Goal: Task Accomplishment & Management: Manage account settings

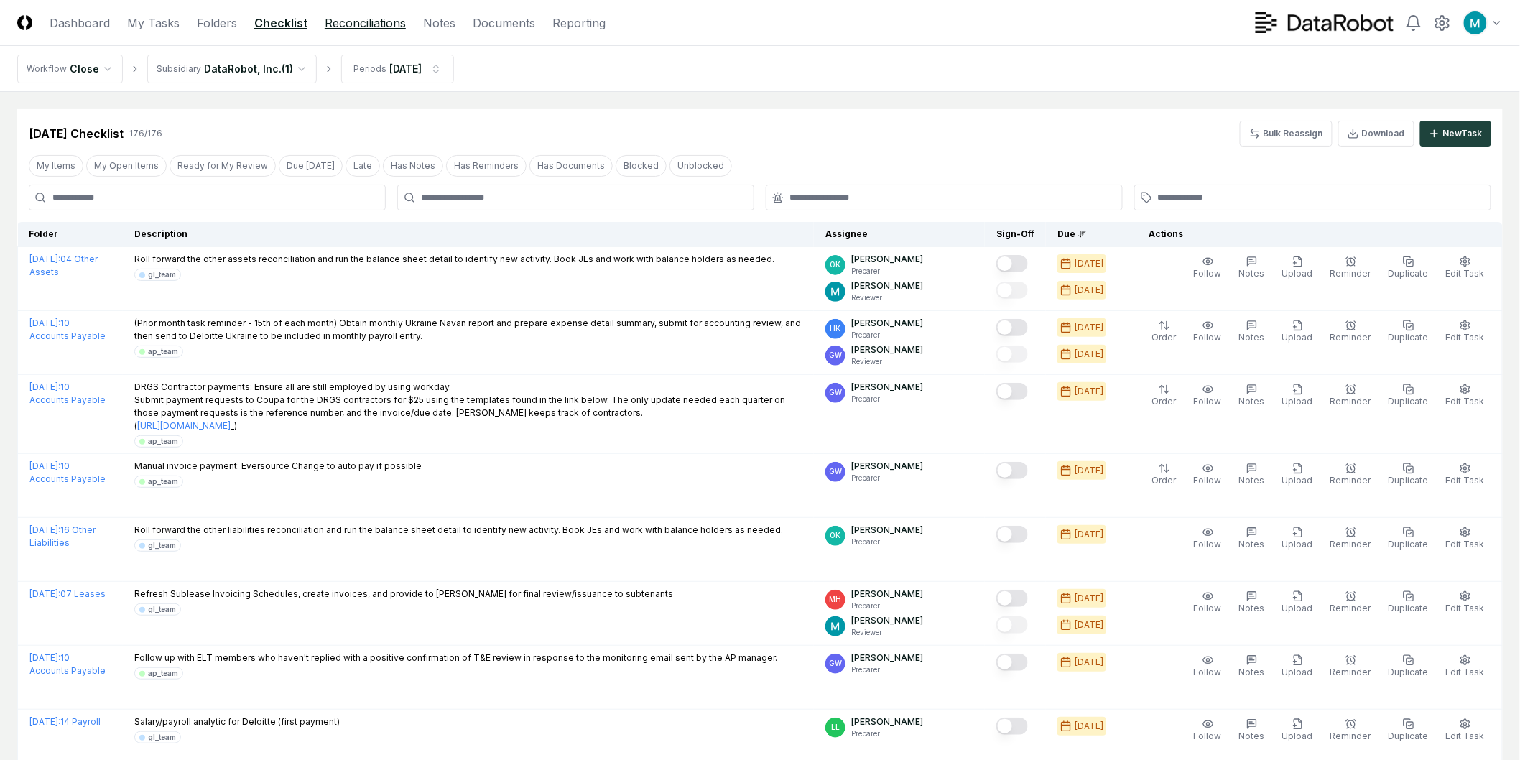
click at [357, 29] on link "Reconciliations" at bounding box center [365, 22] width 81 height 17
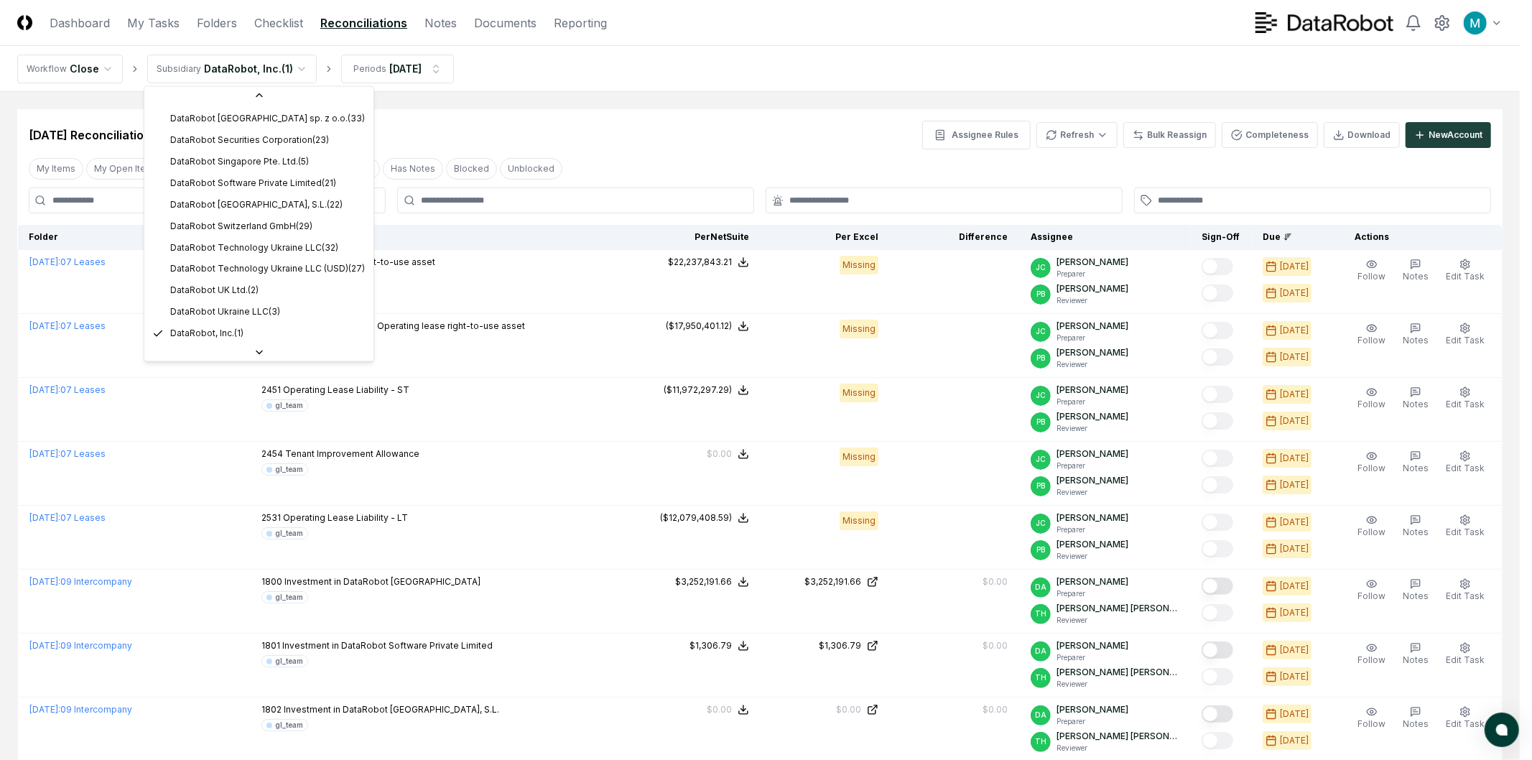
scroll to position [372, 0]
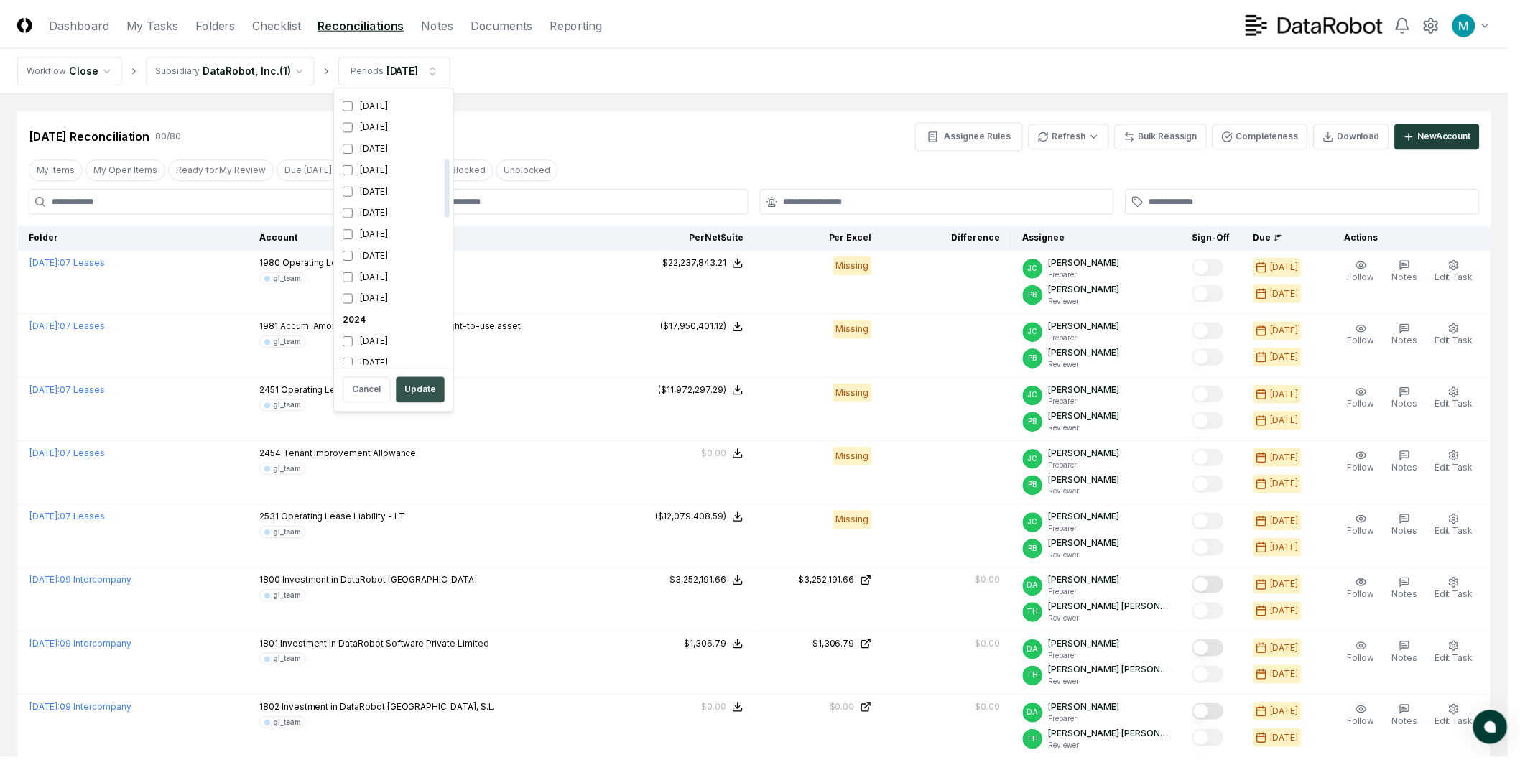
scroll to position [327, 0]
click at [420, 381] on button "Update" at bounding box center [423, 390] width 49 height 26
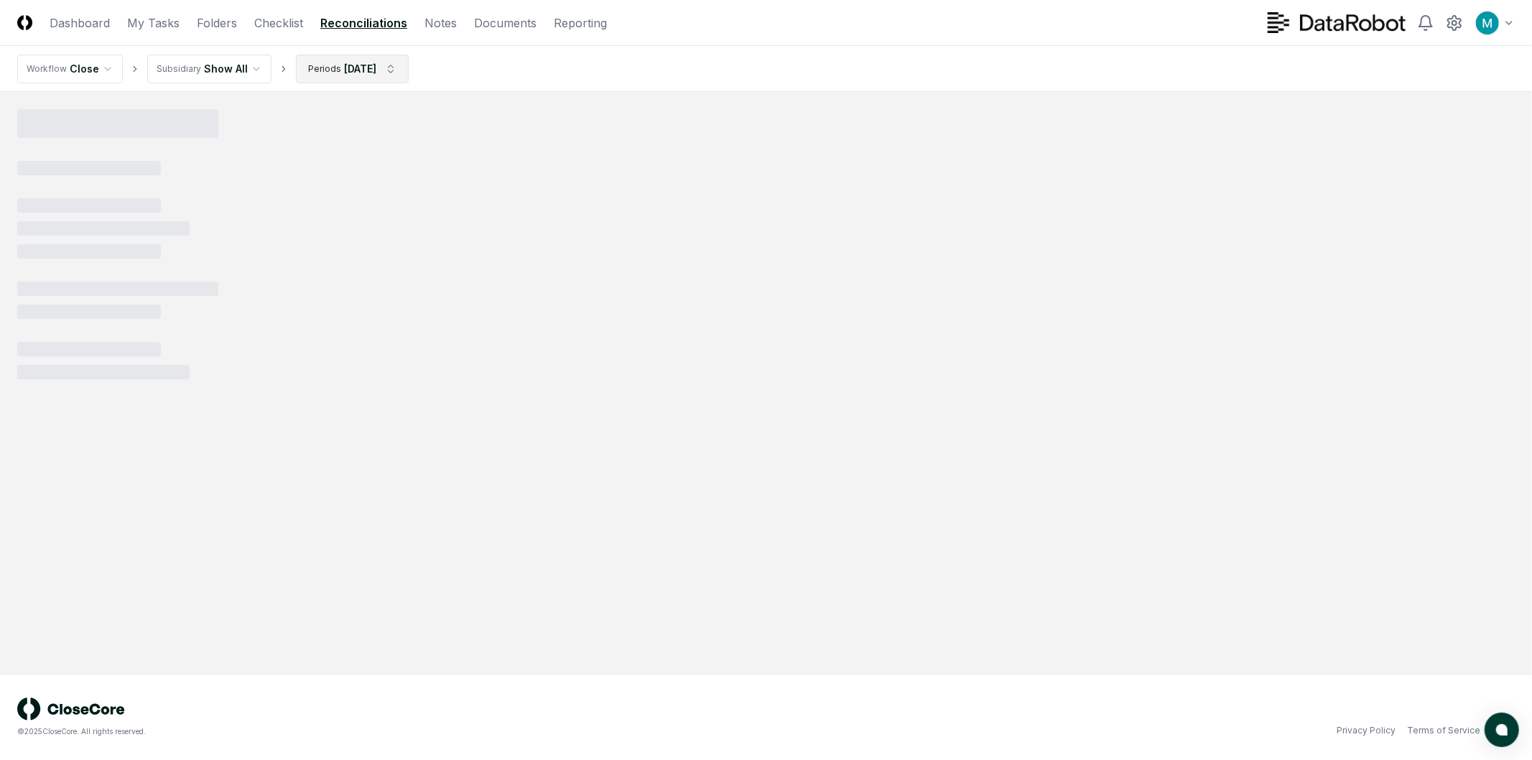
click at [388, 60] on html "CloseCore Dashboard My Tasks Folders Checklist Reconciliations Notes Documents …" at bounding box center [766, 380] width 1532 height 760
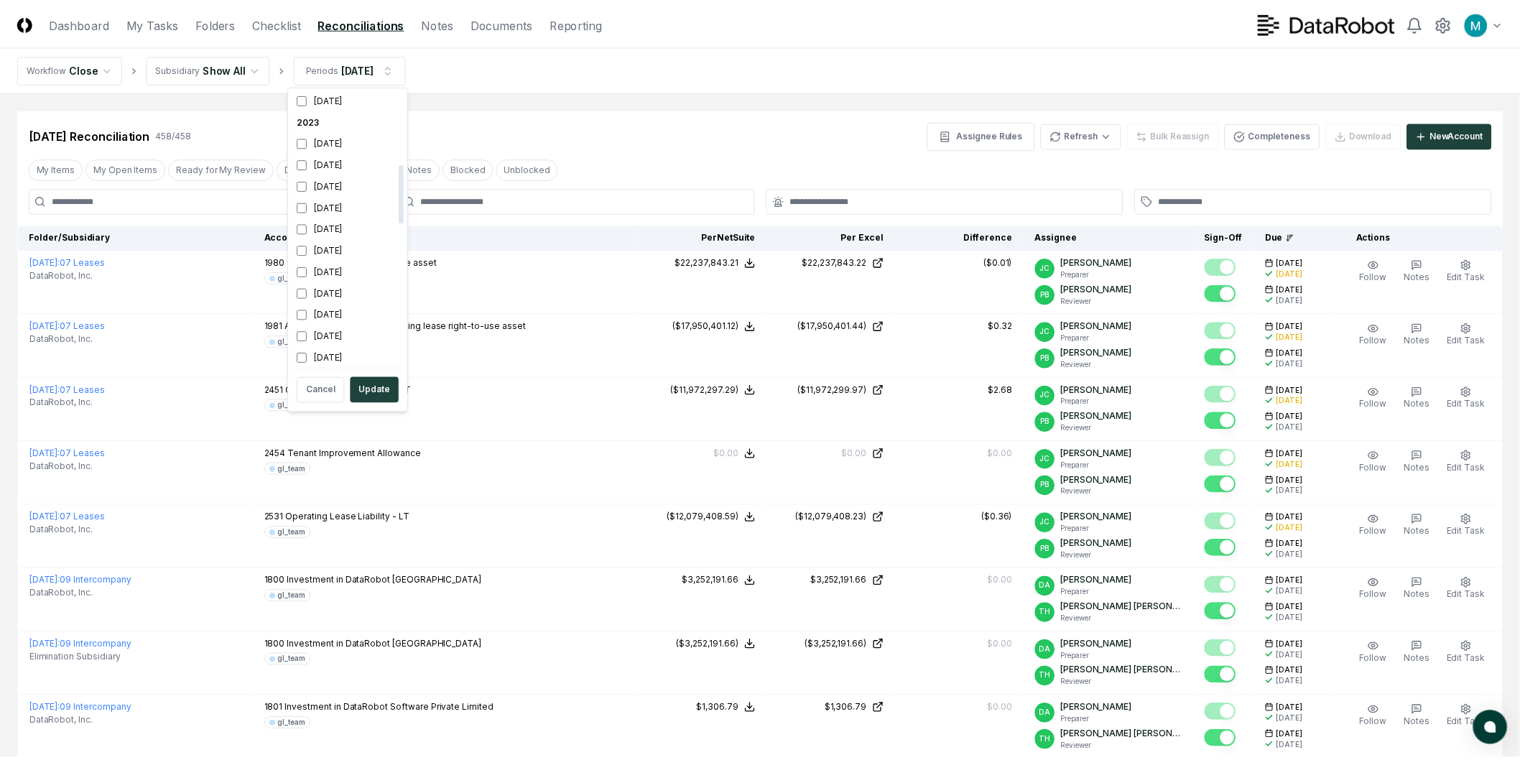
scroll to position [319, 0]
